Goal: Information Seeking & Learning: Find contact information

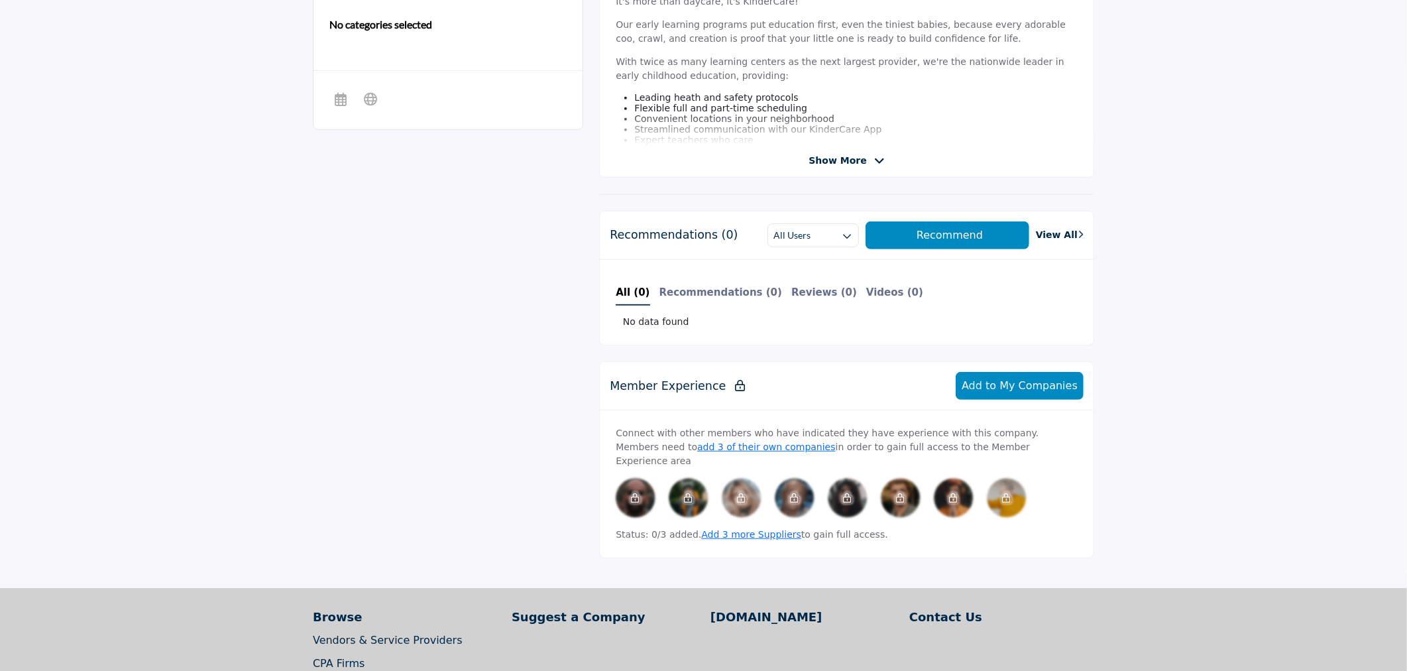
click at [874, 162] on icon at bounding box center [879, 161] width 11 height 12
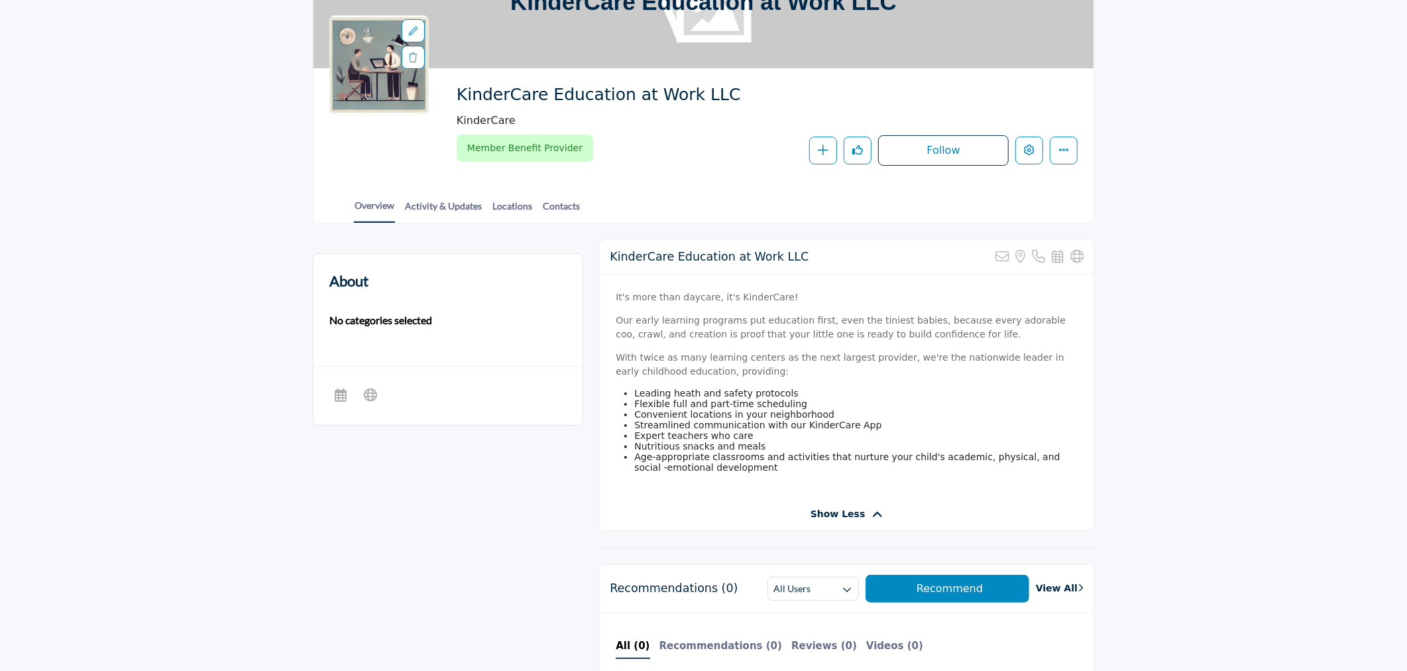
scroll to position [147, 0]
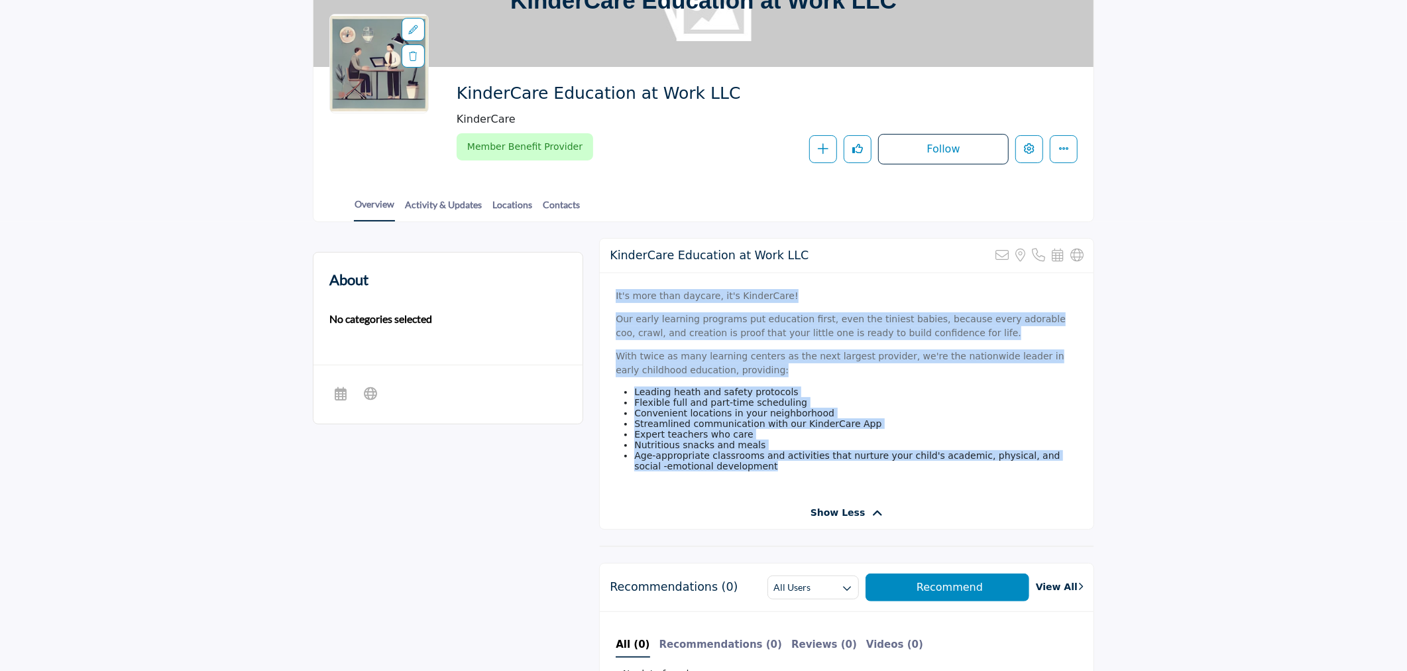
drag, startPoint x: 768, startPoint y: 486, endPoint x: 617, endPoint y: 288, distance: 249.3
click at [617, 288] on div "It's more than daycare, it's KinderCare! Our early learning programs put educat…" at bounding box center [847, 384] width 494 height 223
copy div "It's more than daycare, it's KinderCare! Our early learning programs put educat…"
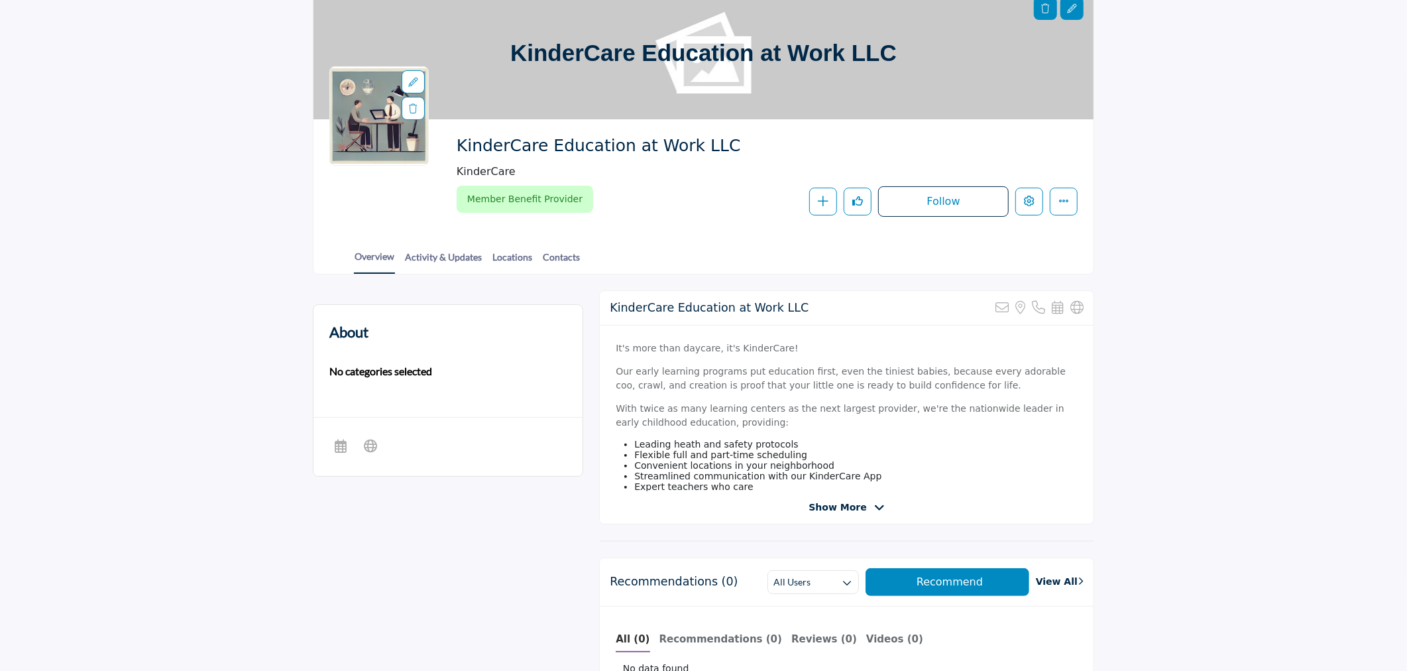
scroll to position [95, 0]
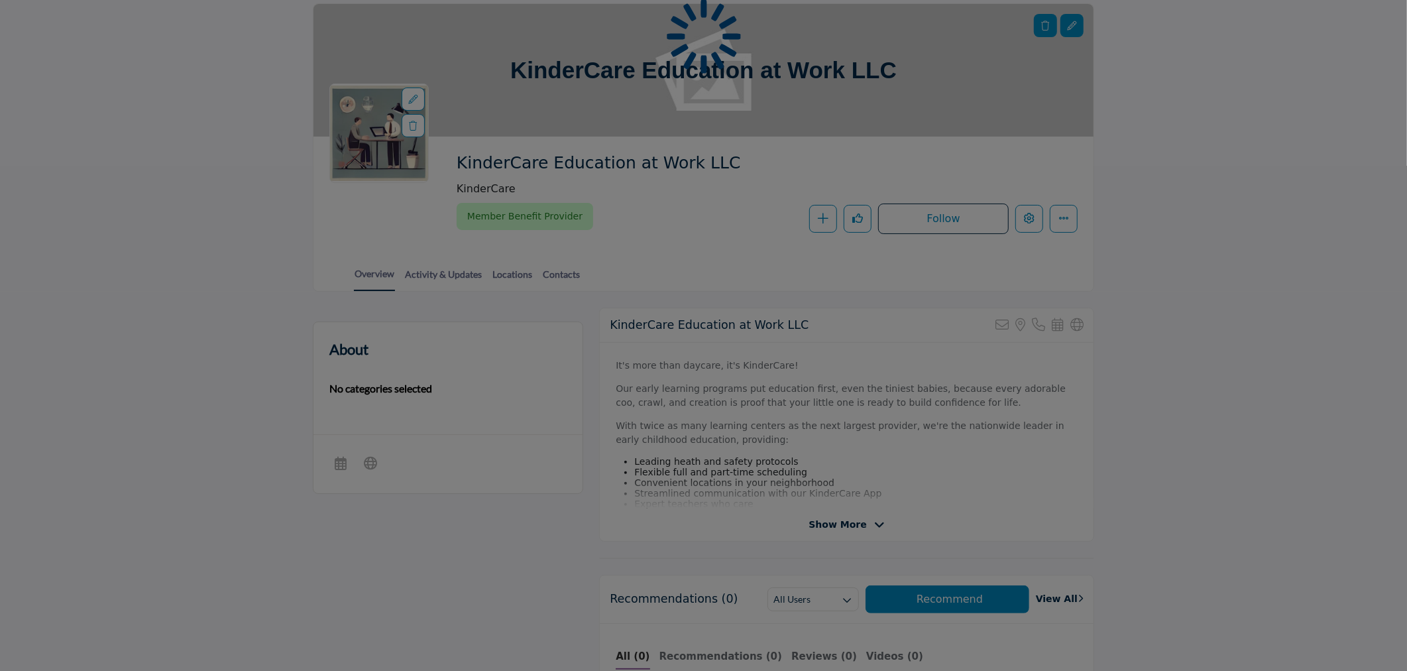
scroll to position [78, 0]
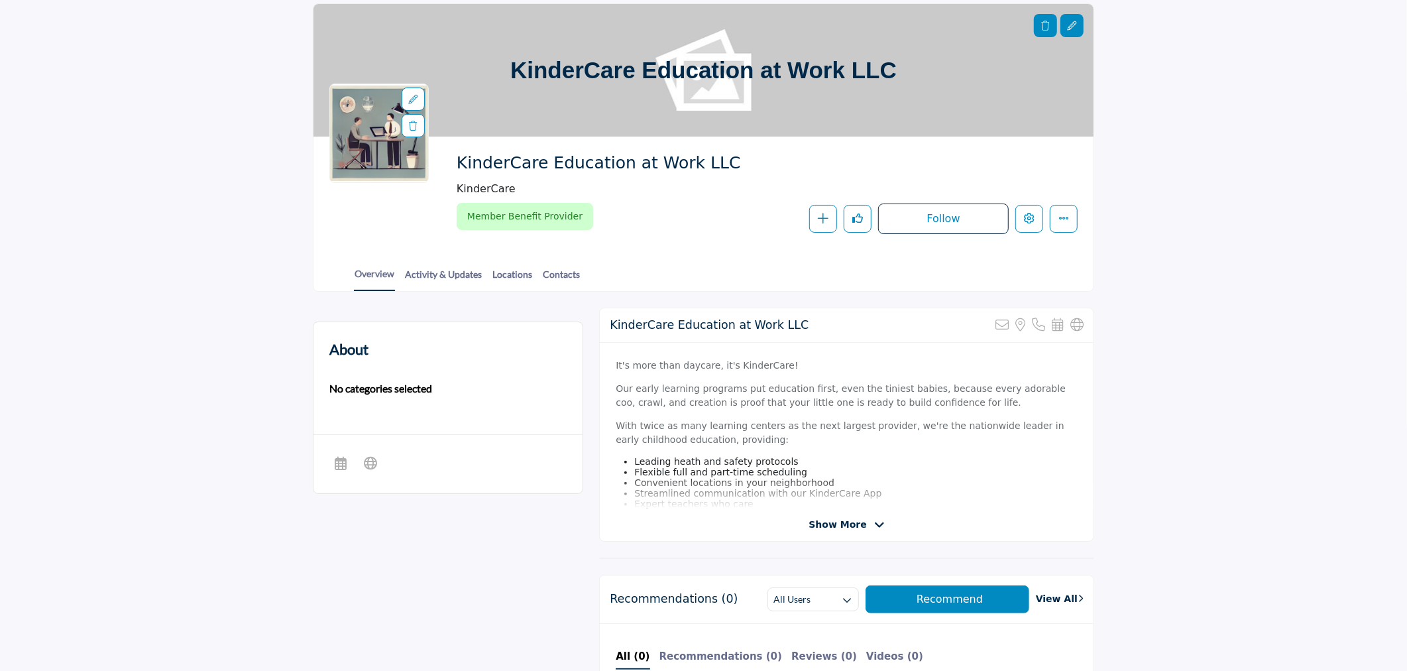
click at [1278, 404] on section "About No categories selected Sorry, but this listing is on a subscription plan …" at bounding box center [703, 622] width 1407 height 661
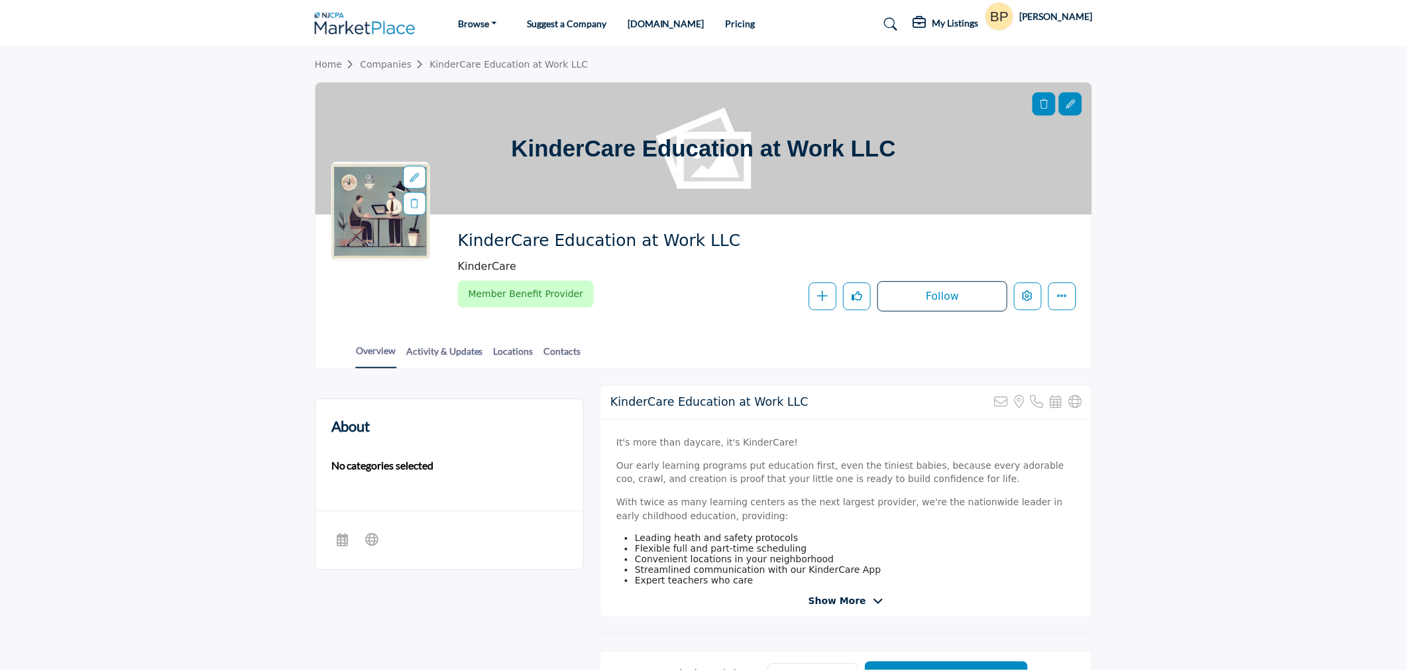
scroll to position [114, 0]
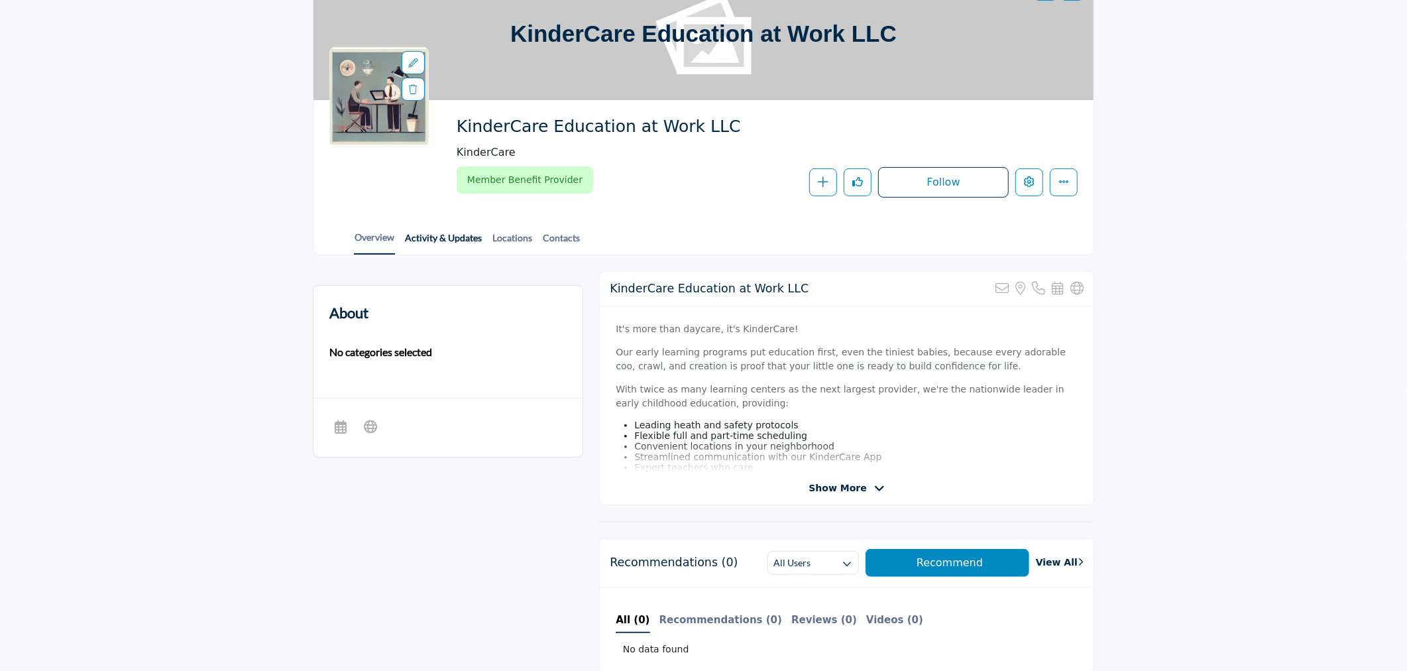
click at [434, 240] on link "Activity & Updates" at bounding box center [443, 242] width 78 height 23
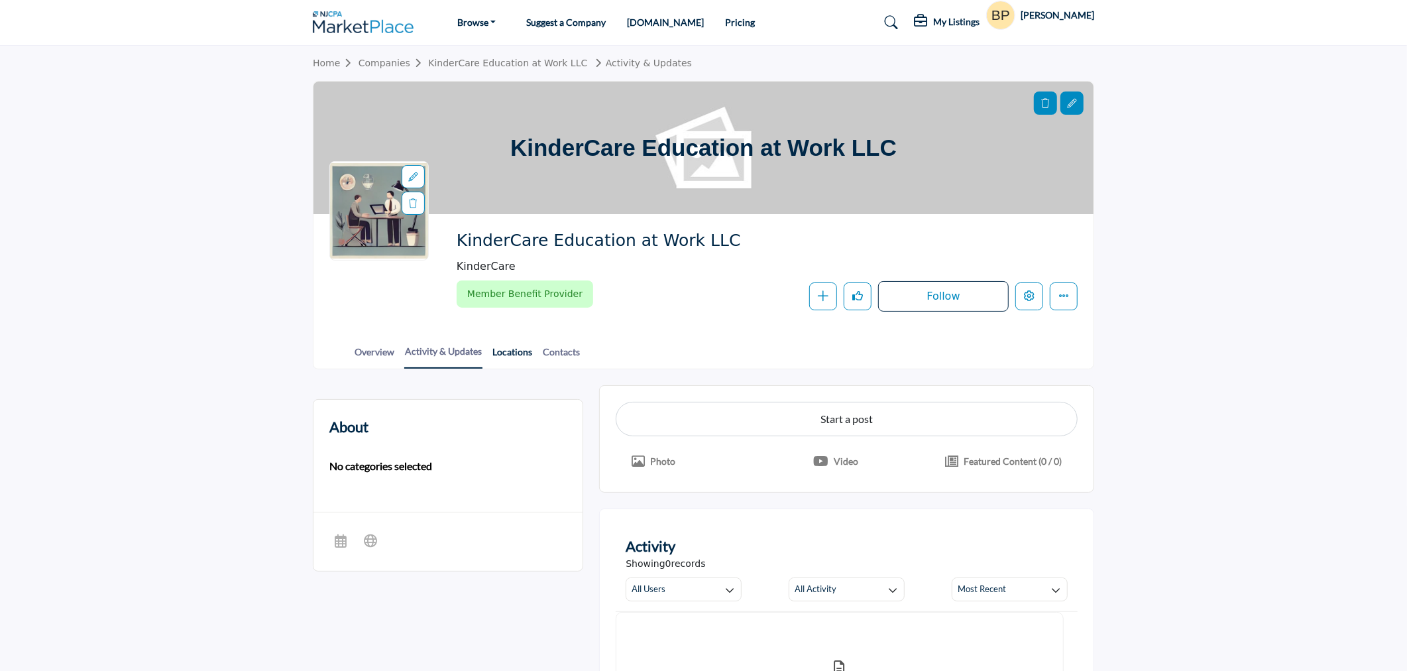
click at [0, 0] on div at bounding box center [0, 0] width 0 height 0
click at [493, 355] on link "Locations" at bounding box center [512, 356] width 41 height 23
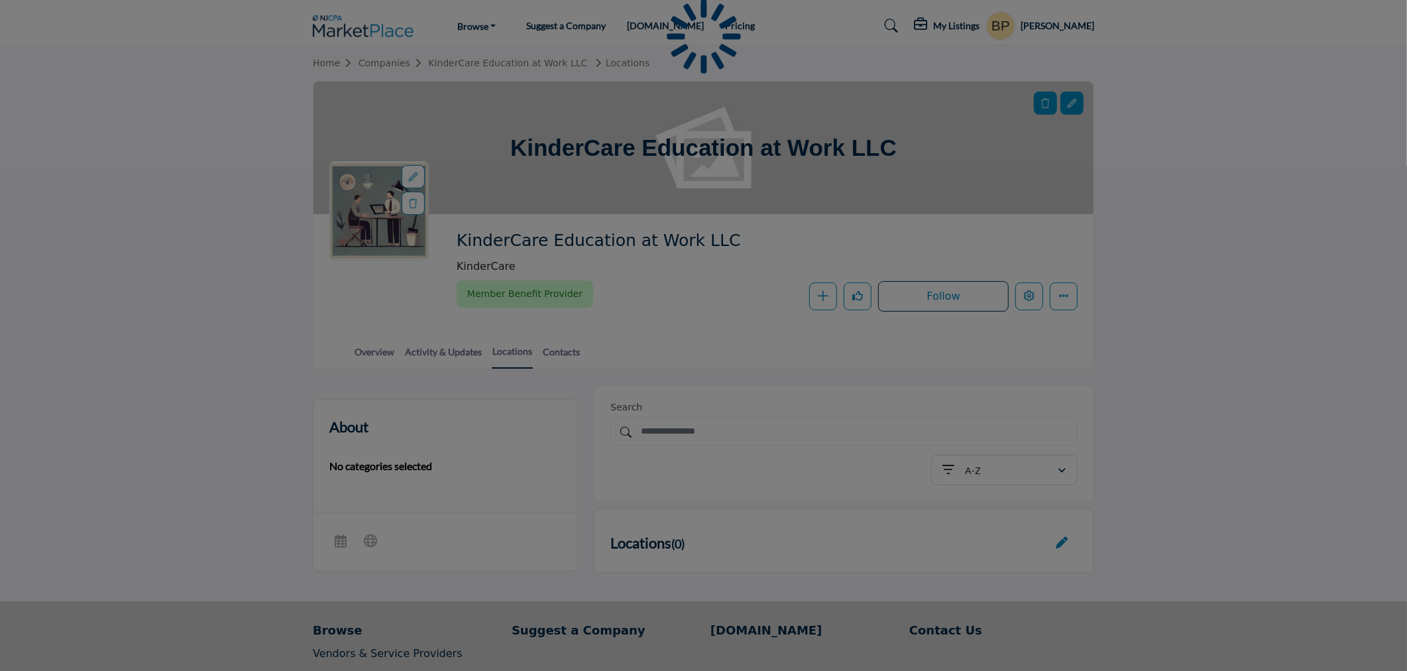
click at [565, 357] on div at bounding box center [703, 335] width 1407 height 671
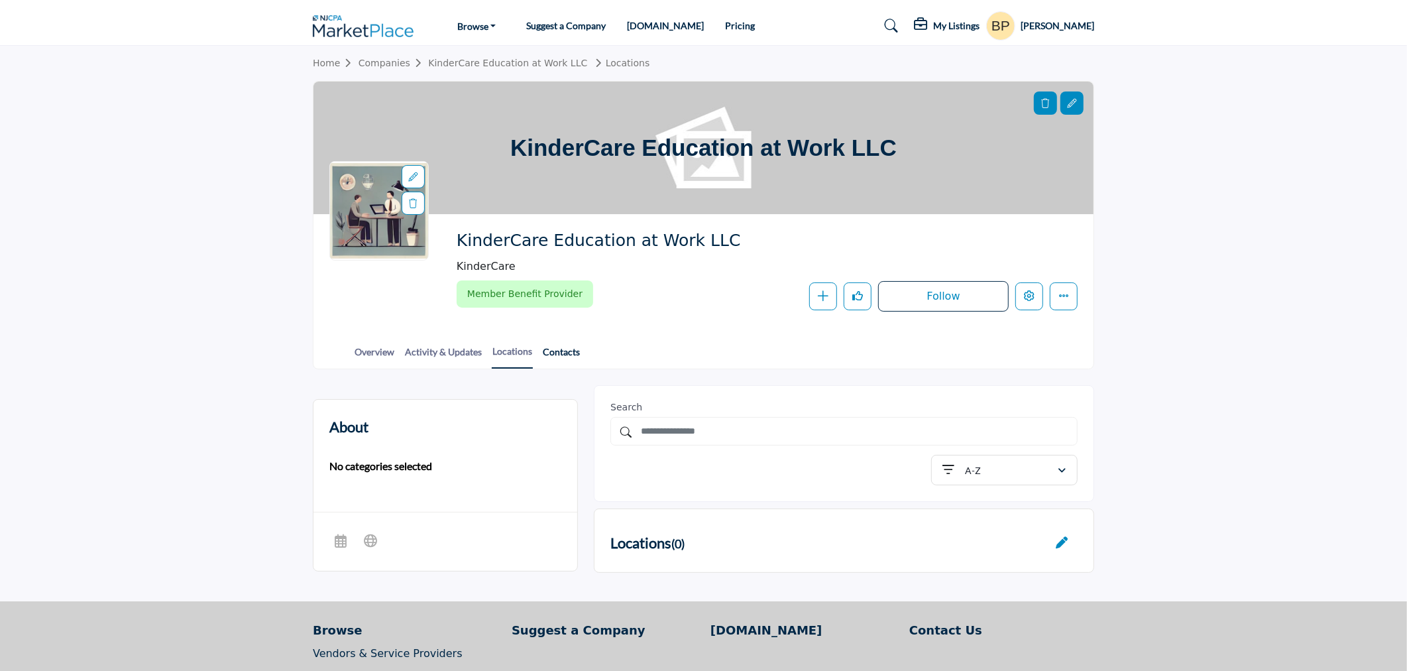
click at [565, 355] on link "Contacts" at bounding box center [561, 356] width 38 height 23
